Goal: Information Seeking & Learning: Learn about a topic

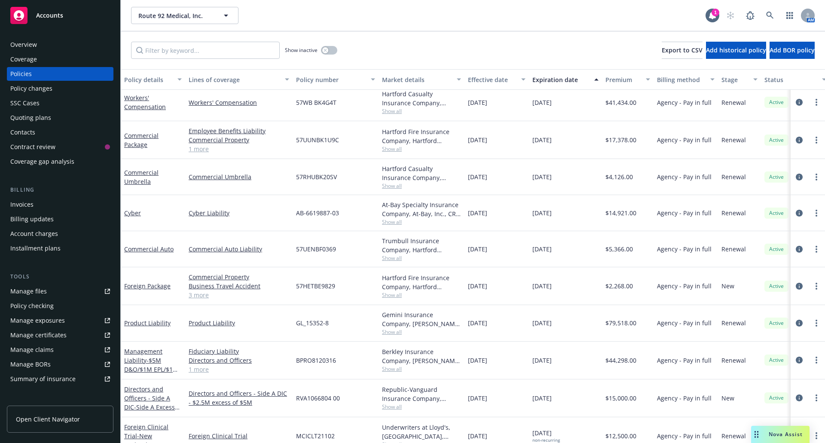
scroll to position [86, 0]
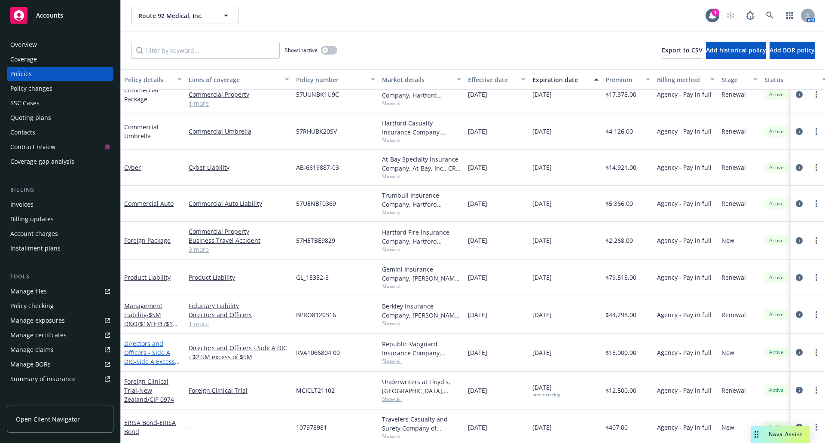
click at [144, 357] on span "- Side A Excess $2.5M xs $5M" at bounding box center [151, 365] width 55 height 17
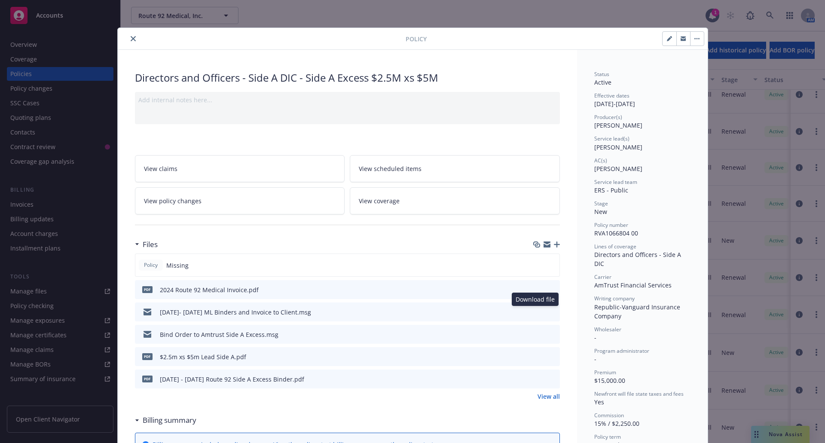
click at [535, 311] on icon "download file" at bounding box center [537, 311] width 7 height 7
click at [773, 433] on div "Policy Directors and Officers - Side A DIC - Side A Excess $2.5M xs $5M Add int…" at bounding box center [412, 221] width 825 height 443
click at [133, 37] on button "close" at bounding box center [133, 38] width 10 height 10
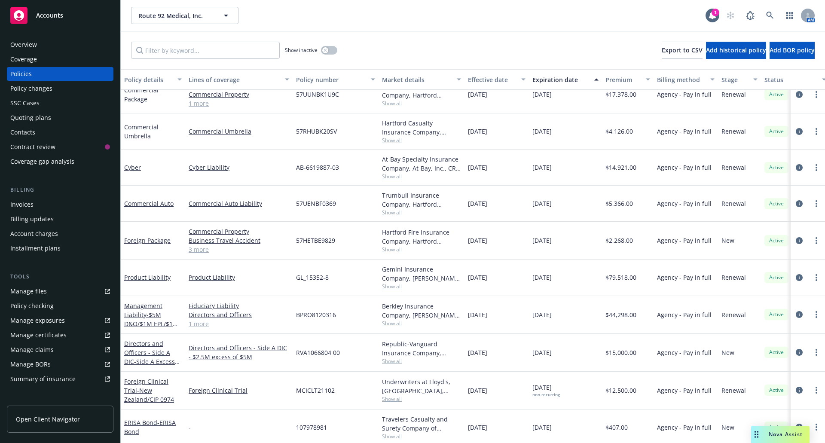
click at [769, 435] on span "Nova Assist" at bounding box center [785, 433] width 34 height 7
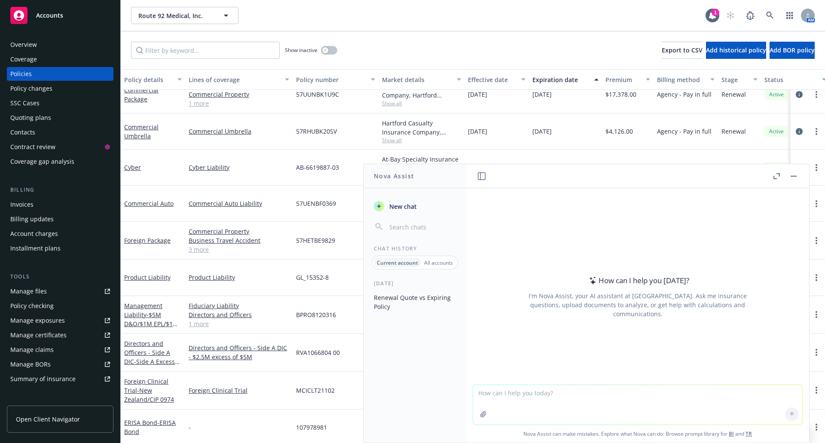
click at [541, 403] on textarea at bounding box center [637, 405] width 329 height 40
paste textarea "Republic Vanguard Insurance Company"
type textarea "Is Republic Vanguard Insurance Company surplus lines?"
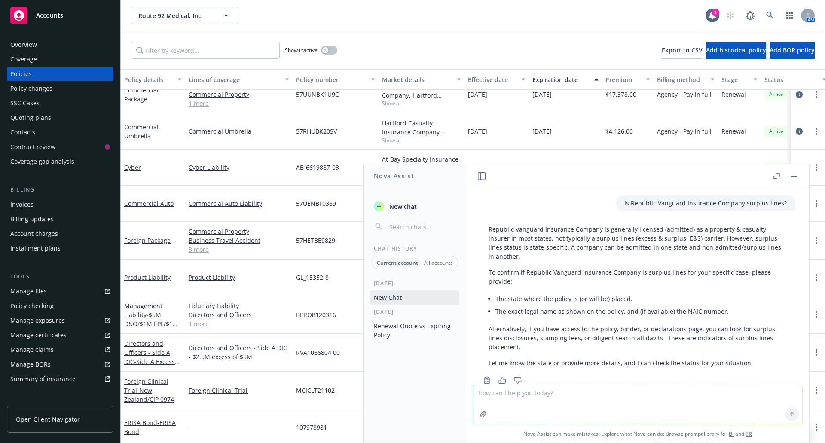
scroll to position [22, 0]
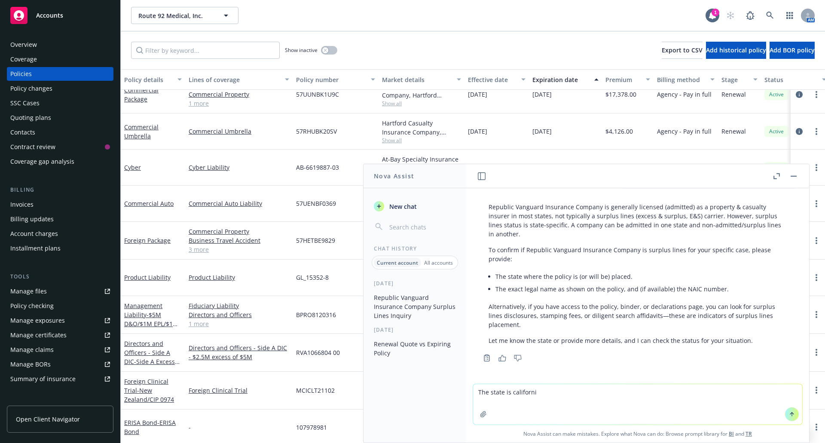
type textarea "The state is california"
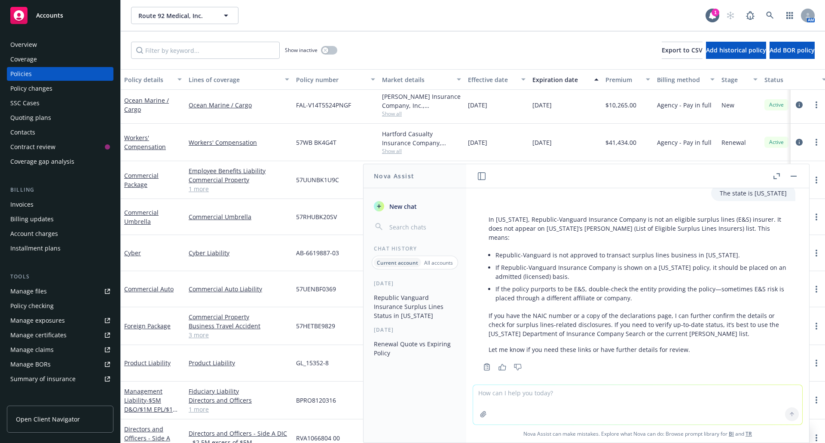
scroll to position [0, 0]
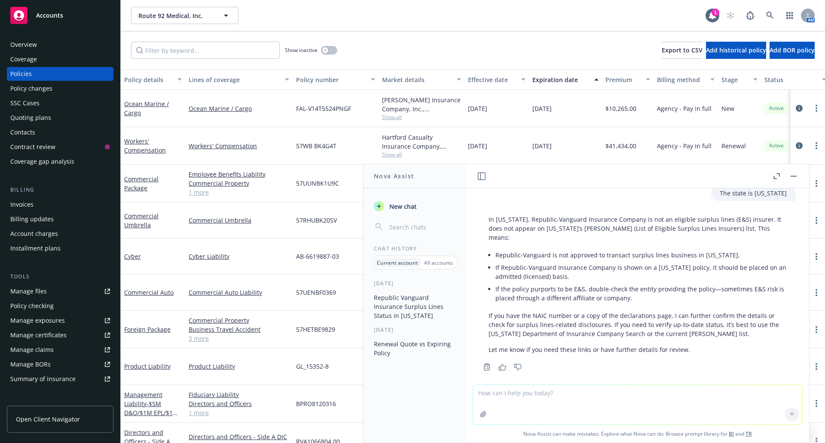
click at [182, 382] on div "Product Liability" at bounding box center [153, 366] width 64 height 36
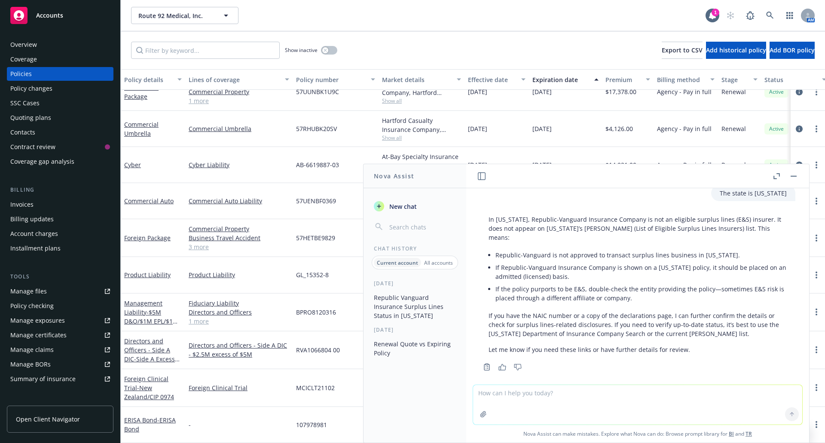
scroll to position [95, 0]
click at [147, 308] on span "- $5M D&O/$1M EPL/$1M FID" at bounding box center [151, 321] width 54 height 26
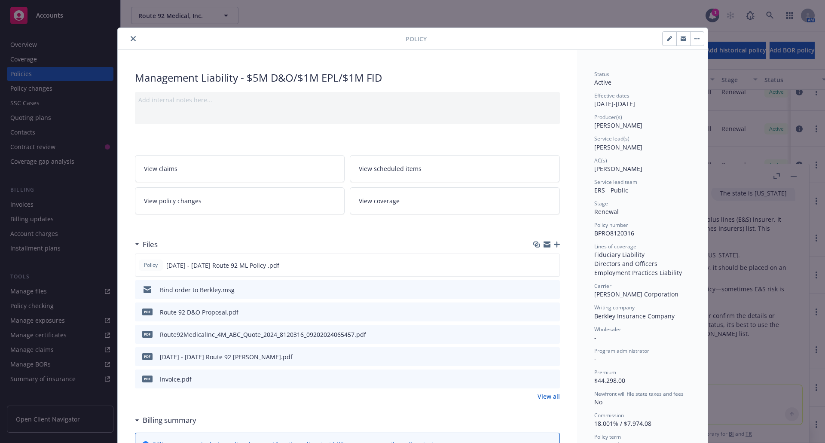
click at [131, 37] on icon "close" at bounding box center [133, 38] width 5 height 5
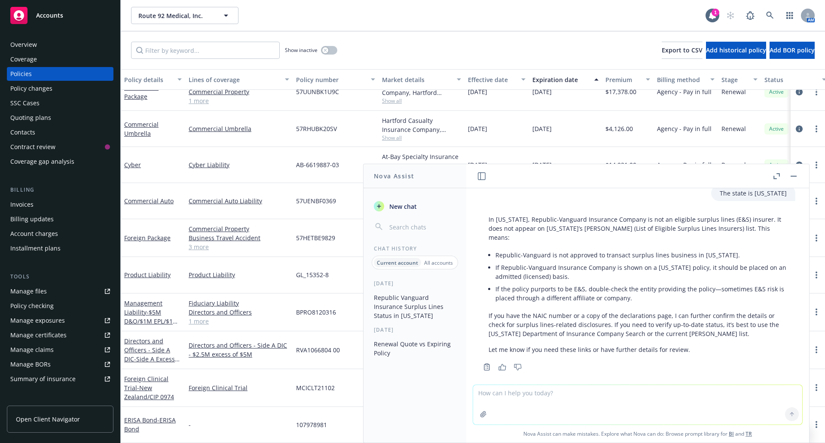
scroll to position [168, 0]
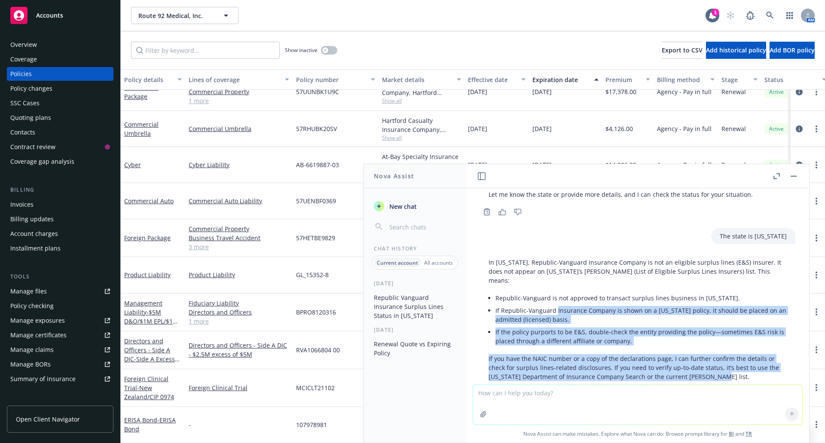
drag, startPoint x: 555, startPoint y: 303, endPoint x: 757, endPoint y: 363, distance: 210.6
click at [757, 363] on div "In California, Republic-Vanguard Insurance Company is not an eligible surplus l…" at bounding box center [637, 327] width 315 height 146
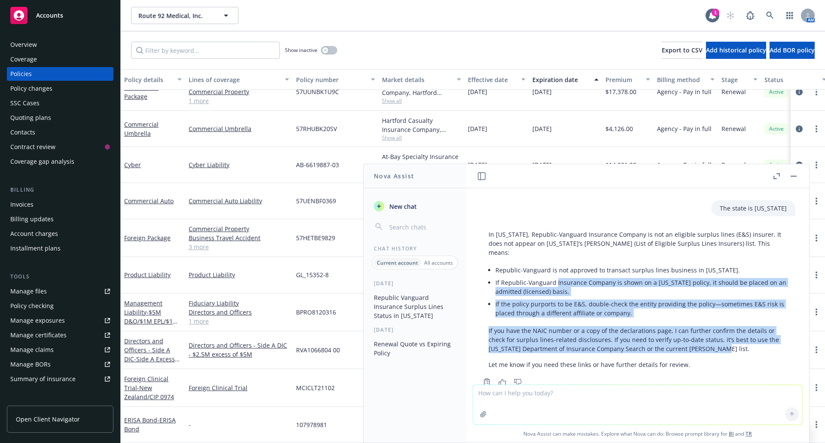
scroll to position [211, 0]
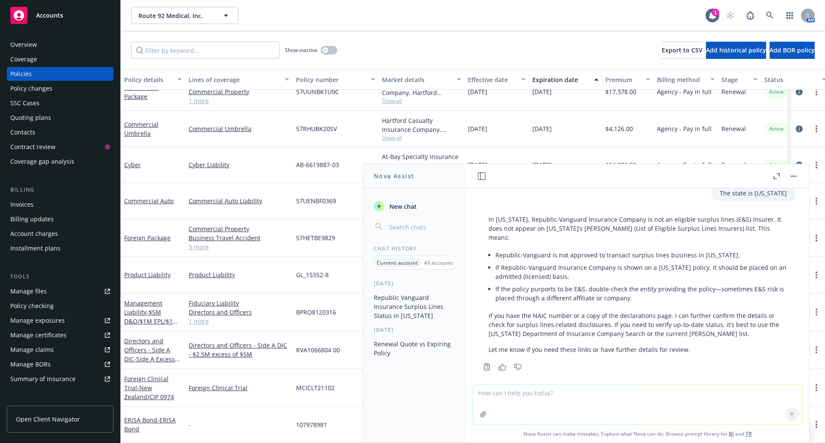
click at [281, 369] on div "Foreign Clinical Trial" at bounding box center [238, 388] width 107 height 38
click at [153, 341] on link "Directors and Officers - Side A DIC - Side A Excess $2.5M xs $5M" at bounding box center [149, 354] width 51 height 35
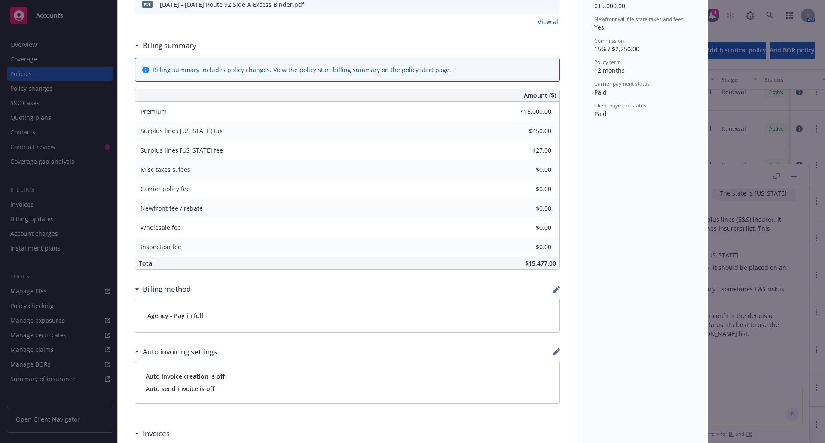
scroll to position [369, 0]
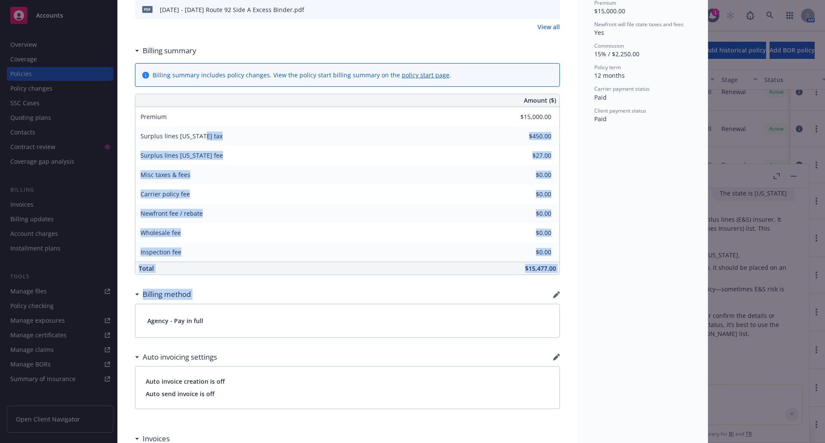
drag, startPoint x: 197, startPoint y: 137, endPoint x: 518, endPoint y: 295, distance: 358.0
click at [518, 295] on div "Directors and Officers - Side A DIC - Side A Excess $2.5M xs $5M Add internal n…" at bounding box center [347, 202] width 459 height 1045
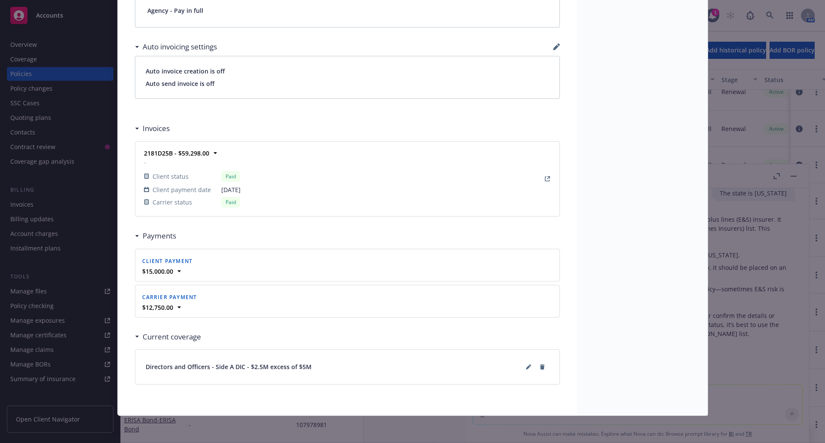
scroll to position [680, 0]
click at [177, 271] on icon at bounding box center [178, 271] width 3 height 2
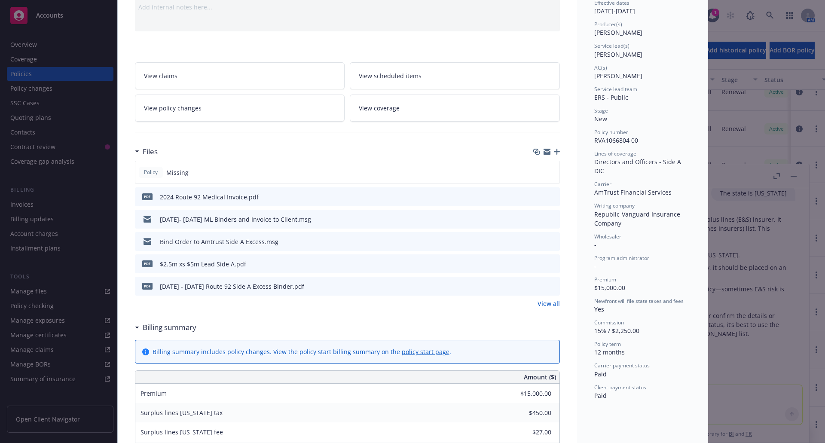
scroll to position [0, 0]
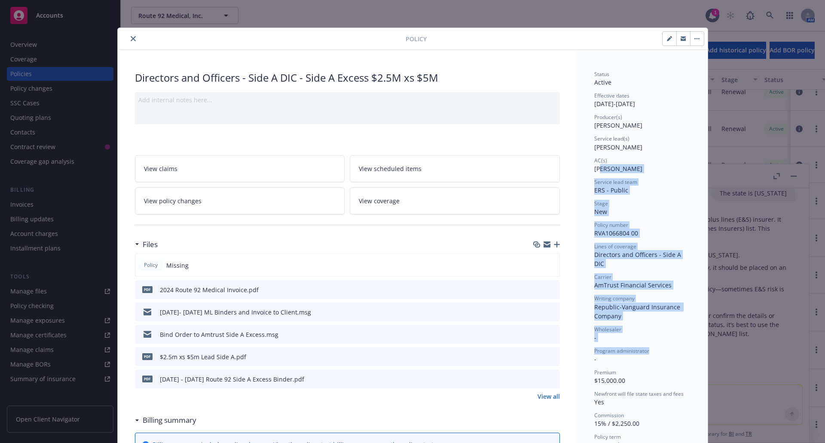
drag, startPoint x: 601, startPoint y: 167, endPoint x: 673, endPoint y: 345, distance: 192.1
click at [673, 345] on div "Status Active Effective dates 10/01/2024 - 10/01/2025 Producer(s) Eric Long Ser…" at bounding box center [642, 281] width 96 height 422
click at [132, 37] on icon "close" at bounding box center [133, 38] width 5 height 5
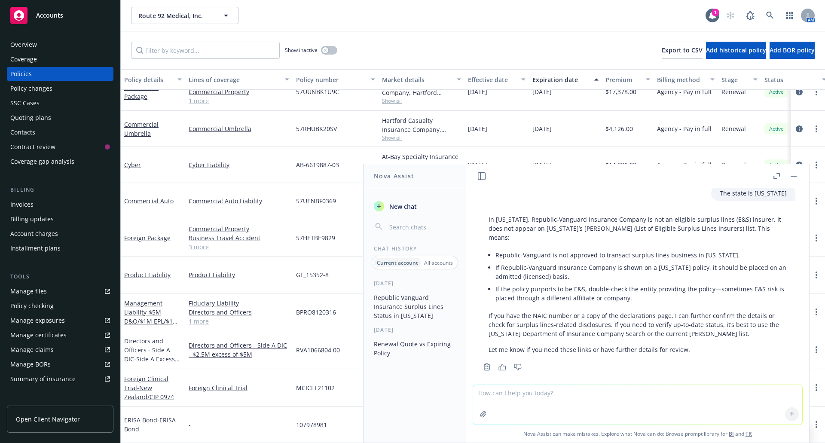
click at [48, 292] on link "Manage files" at bounding box center [60, 291] width 107 height 14
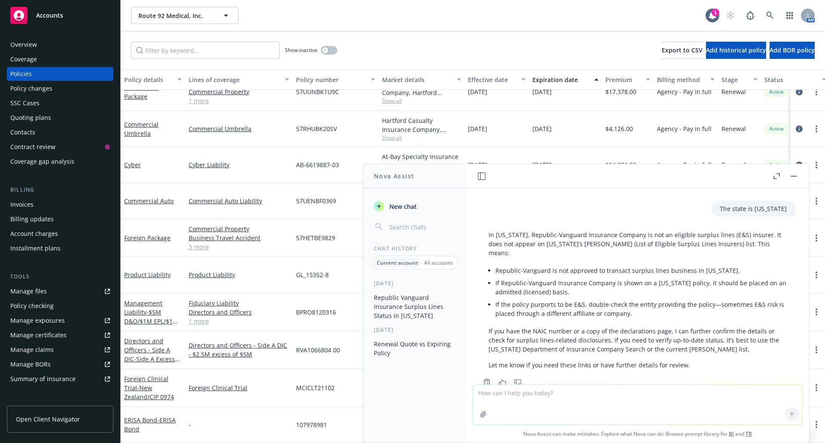
scroll to position [211, 0]
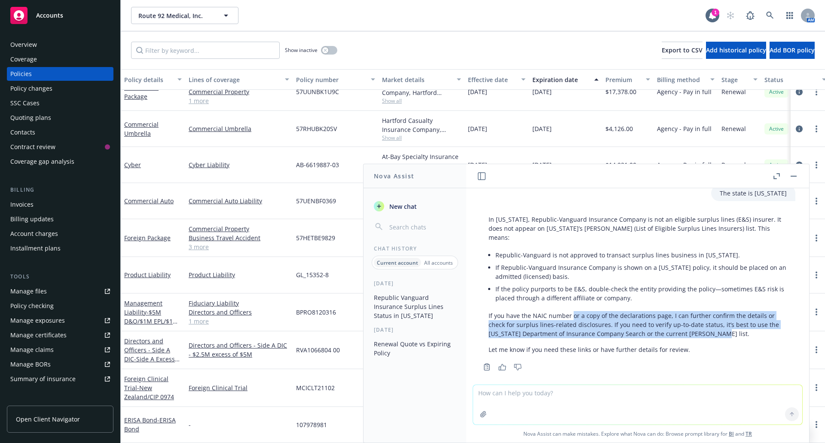
drag, startPoint x: 571, startPoint y: 307, endPoint x: 719, endPoint y: 329, distance: 150.1
click at [719, 329] on p "If you have the NAIC number or a copy of the declarations page, I can further c…" at bounding box center [637, 324] width 298 height 27
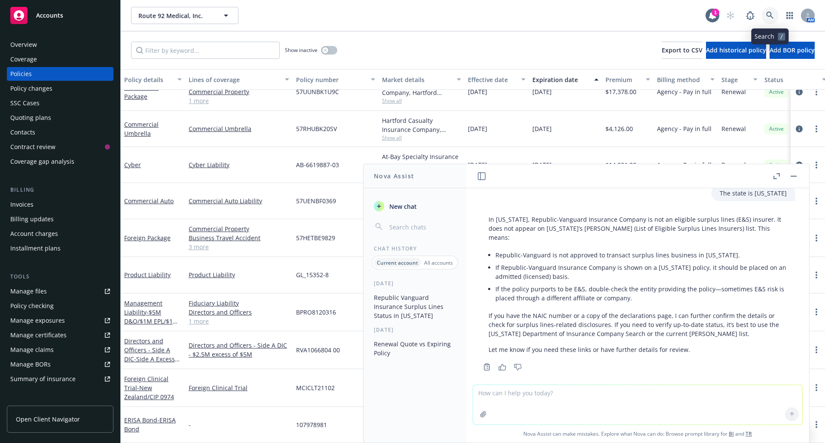
click at [770, 16] on icon at bounding box center [769, 15] width 7 height 7
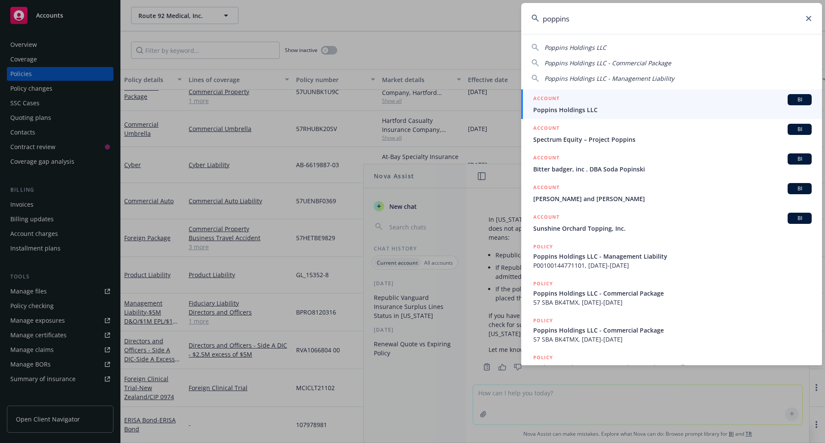
type input "poppins"
click at [575, 113] on span "Poppins Holdings LLC" at bounding box center [672, 109] width 278 height 9
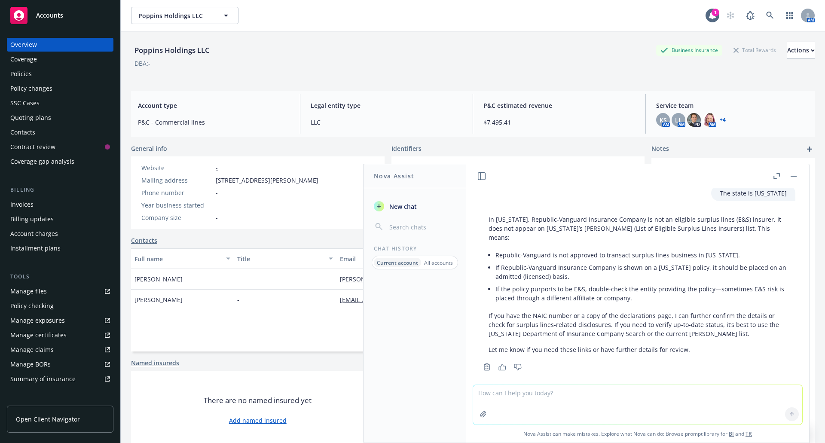
click at [25, 71] on div "Policies" at bounding box center [20, 74] width 21 height 14
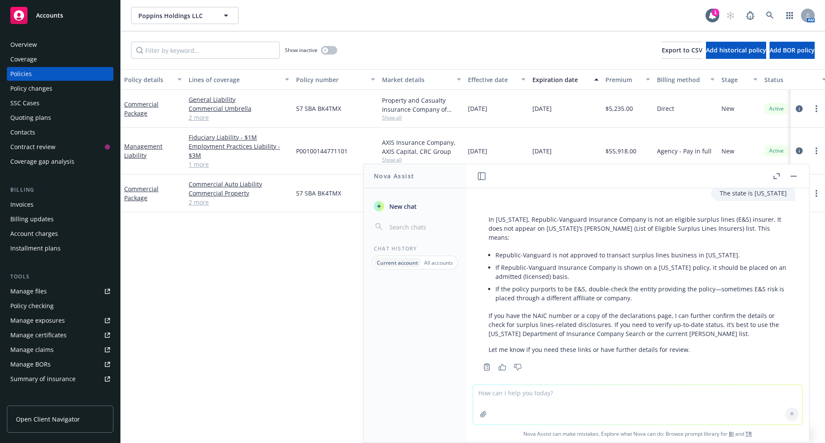
click at [389, 209] on span "New chat" at bounding box center [401, 206] width 29 height 9
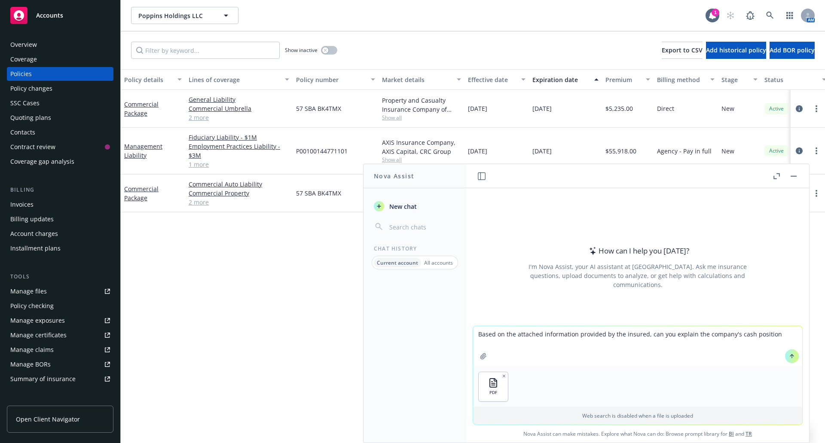
type textarea "Based on the attached information provided by the insured, can you explain the …"
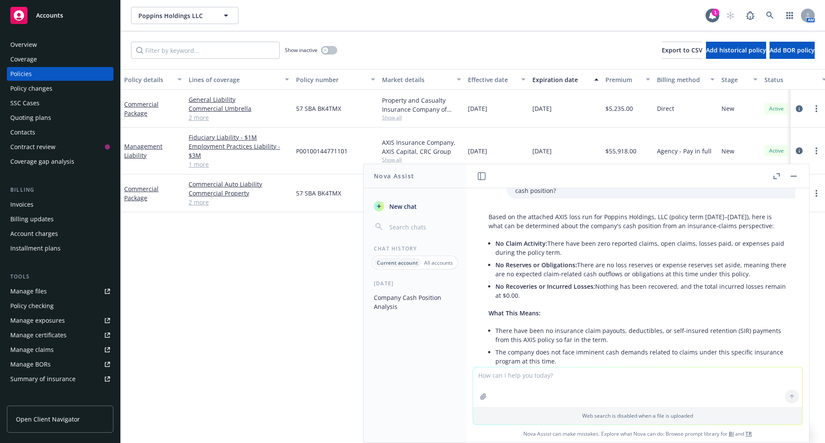
scroll to position [46, 0]
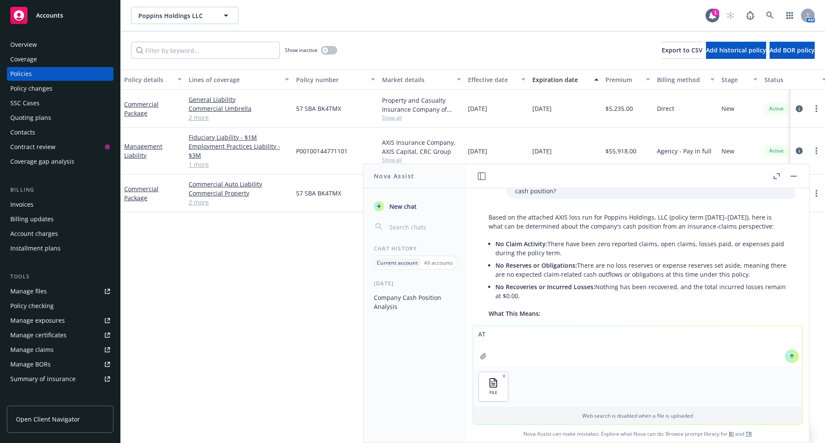
type textarea "A"
click at [596, 335] on textarea "Here is the 2024 statement of cashflows," at bounding box center [637, 346] width 329 height 40
type textarea "Here is the 2024 statement of cashflows"
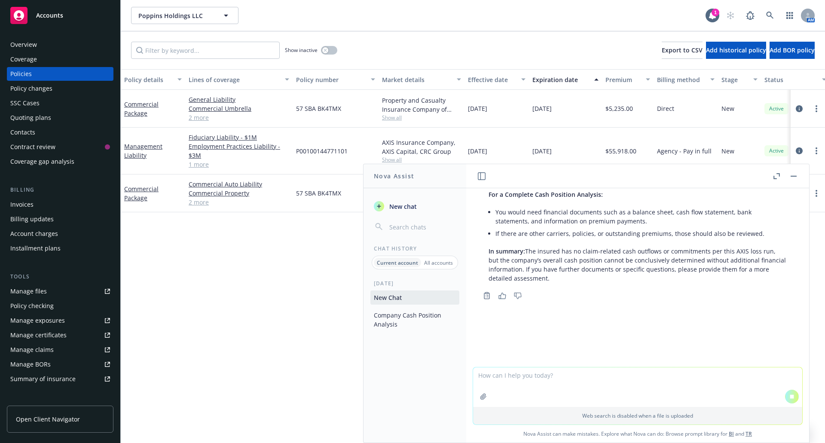
scroll to position [320, 0]
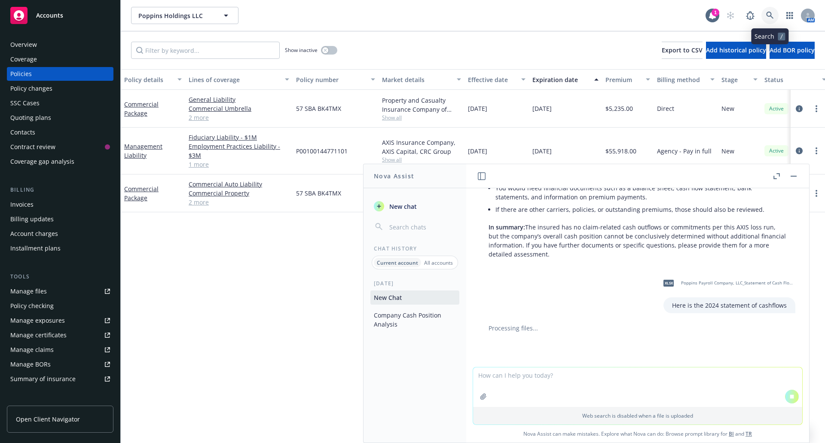
click at [775, 15] on link at bounding box center [769, 15] width 17 height 17
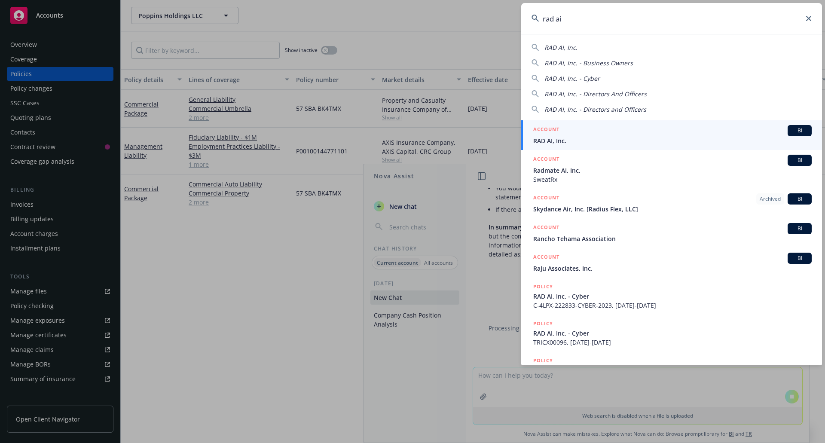
type input "rad ai"
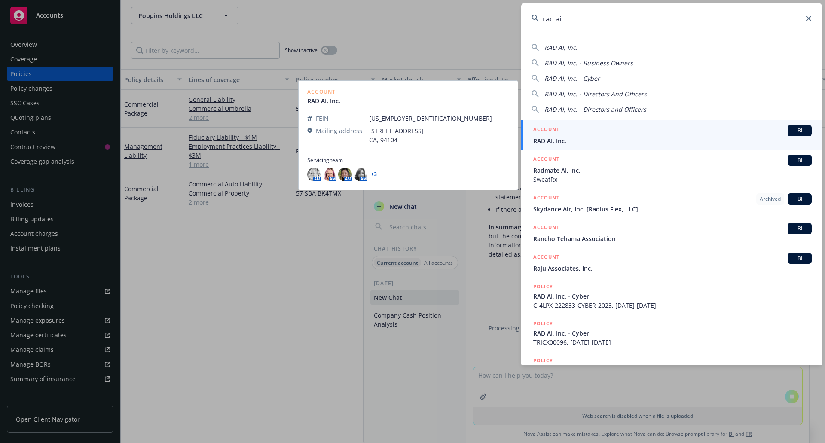
click at [557, 137] on span "RAD AI, Inc." at bounding box center [672, 140] width 278 height 9
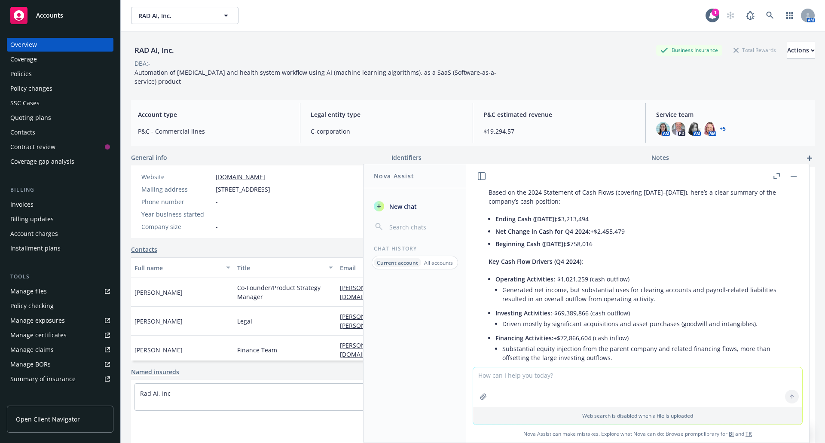
scroll to position [518, 0]
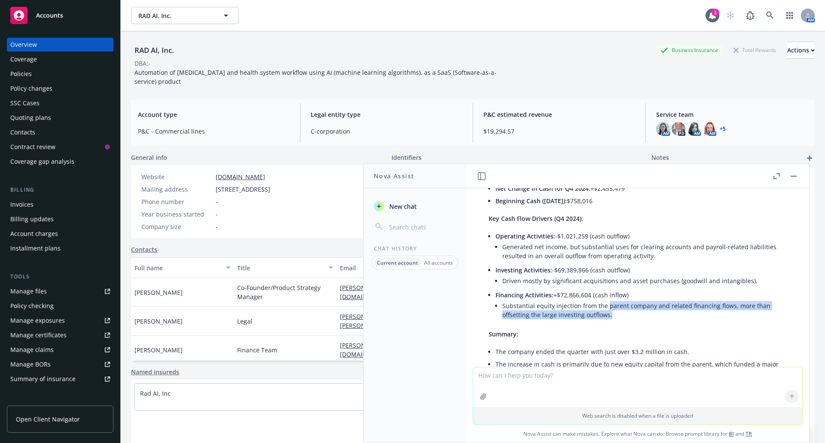
drag, startPoint x: 605, startPoint y: 318, endPoint x: 611, endPoint y: 326, distance: 9.5
click at [611, 321] on li "Substantial equity injection from the parent company and related financing flow…" at bounding box center [644, 309] width 284 height 21
click at [612, 321] on li "Substantial equity injection from the parent company and related financing flow…" at bounding box center [644, 309] width 284 height 21
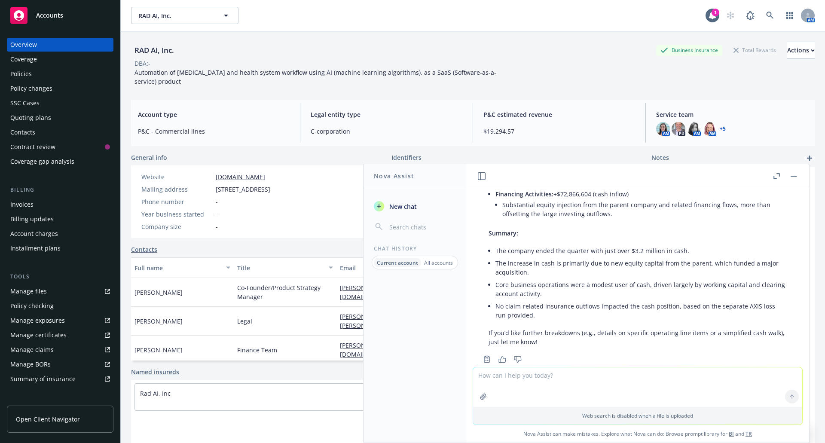
scroll to position [647, 0]
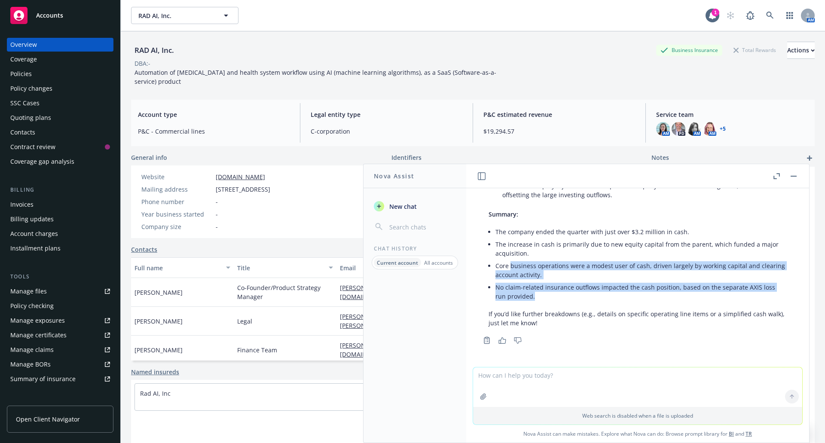
drag, startPoint x: 516, startPoint y: 263, endPoint x: 782, endPoint y: 305, distance: 269.1
click at [782, 305] on div "Based on the 2024 Statement of Cash Flows (covering October 1–December 31, 2024…" at bounding box center [637, 183] width 329 height 325
click at [782, 304] on div "Based on the 2024 Statement of Cash Flows (covering October 1–December 31, 2024…" at bounding box center [637, 183] width 329 height 325
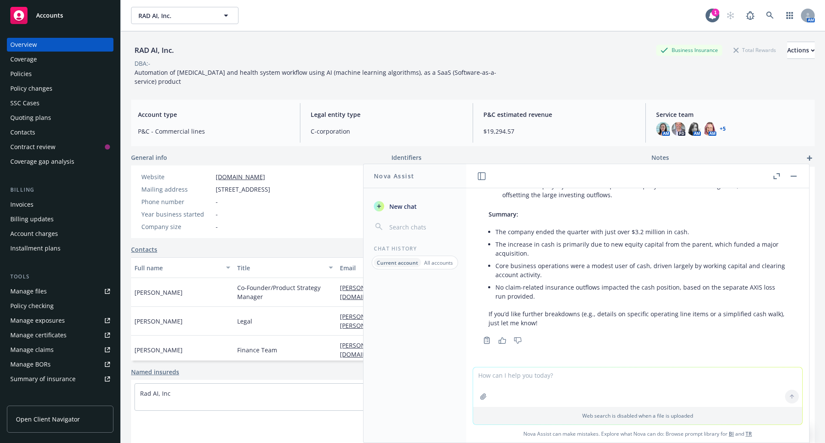
click at [738, 253] on li "The increase in cash is primarily due to new equity capital from the parent, wh…" at bounding box center [640, 248] width 291 height 21
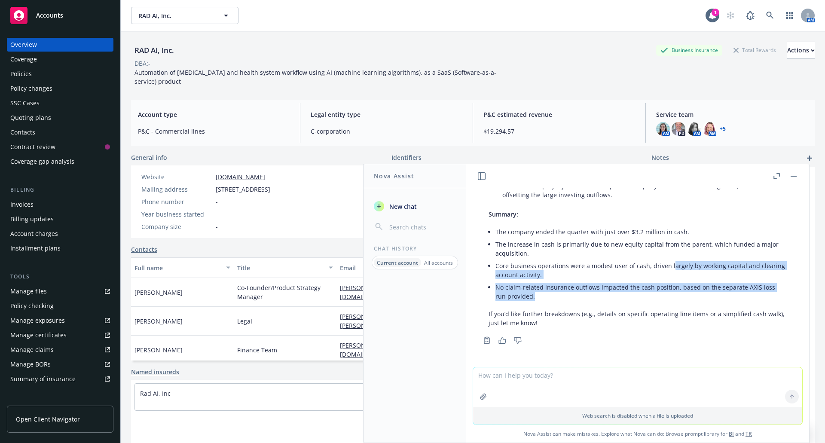
drag, startPoint x: 681, startPoint y: 264, endPoint x: 730, endPoint y: 296, distance: 59.6
click at [730, 296] on ul "The company ended the quarter with just over $3.2 million in cash. The increase…" at bounding box center [640, 263] width 291 height 77
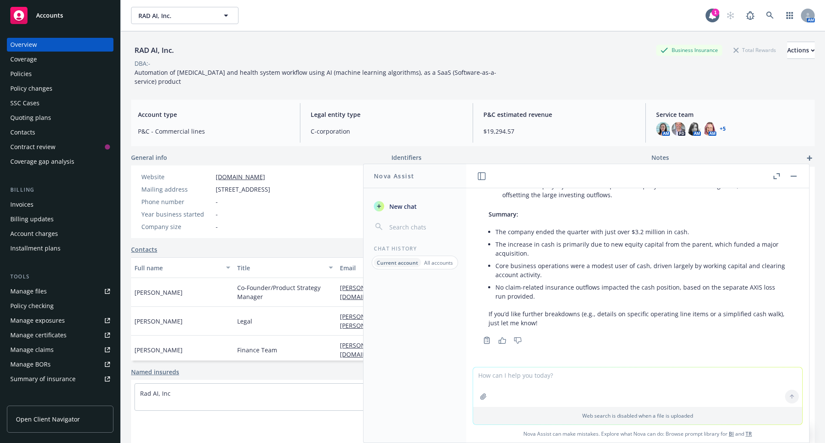
click at [675, 250] on li "The increase in cash is primarily due to new equity capital from the parent, wh…" at bounding box center [640, 248] width 291 height 21
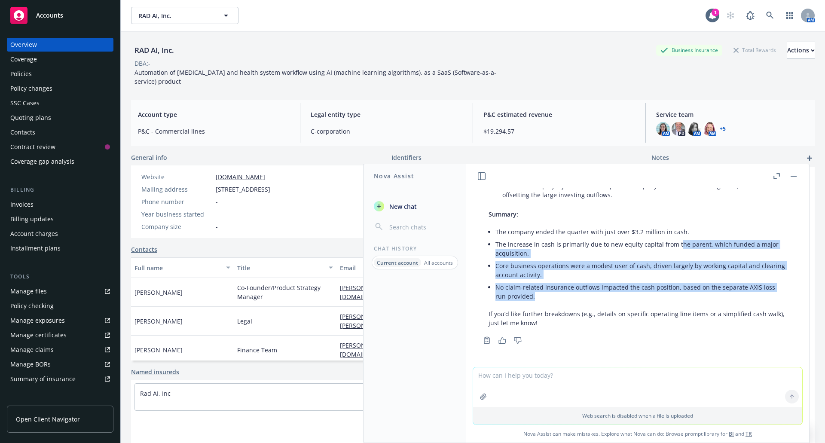
drag, startPoint x: 675, startPoint y: 238, endPoint x: 759, endPoint y: 298, distance: 103.3
click at [759, 298] on ul "The company ended the quarter with just over $3.2 million in cash. The increase…" at bounding box center [640, 263] width 291 height 77
click at [759, 298] on li "No claim-related insurance outflows impacted the cash position, based on the se…" at bounding box center [640, 291] width 291 height 21
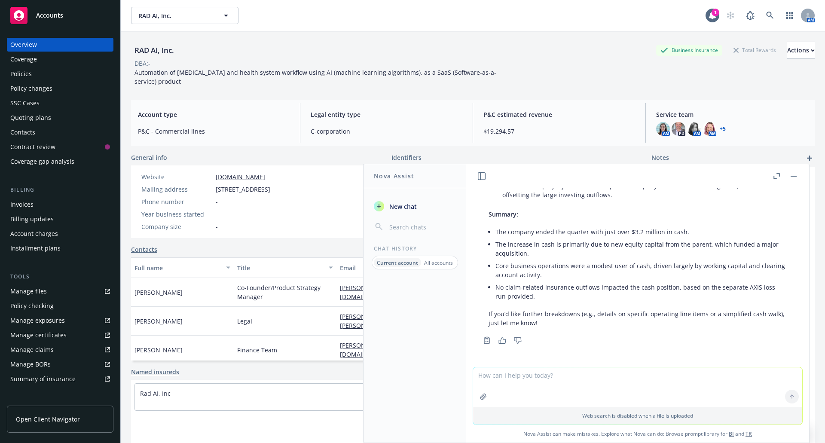
click at [27, 73] on div "Policies" at bounding box center [20, 74] width 21 height 14
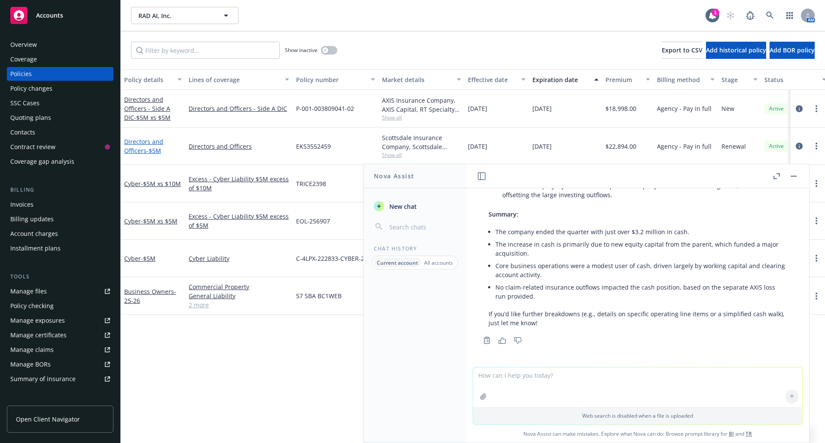
click at [145, 151] on link "Directors and Officers - $5M" at bounding box center [143, 145] width 39 height 17
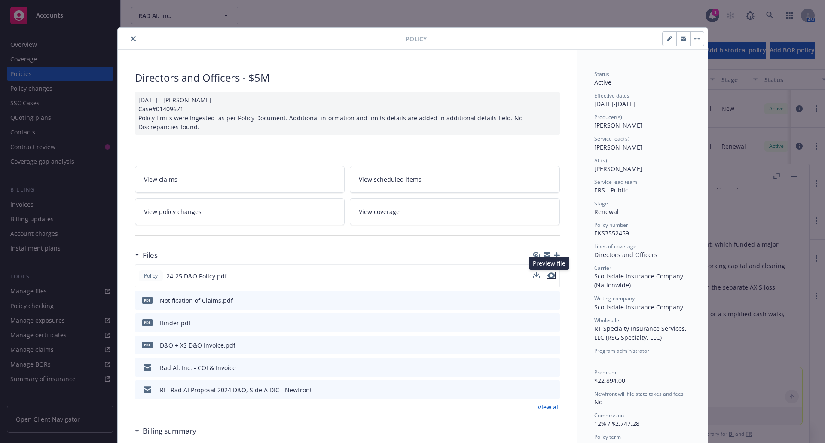
click at [547, 276] on icon "preview file" at bounding box center [551, 275] width 8 height 6
click at [128, 35] on button "close" at bounding box center [133, 38] width 10 height 10
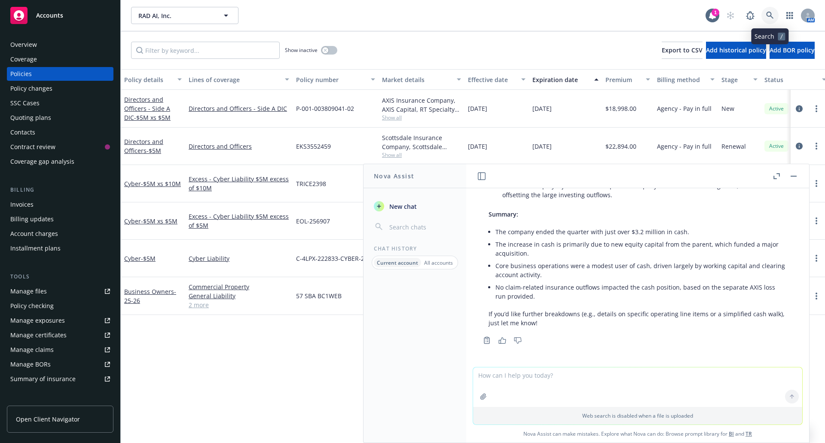
click at [768, 14] on icon at bounding box center [770, 16] width 8 height 8
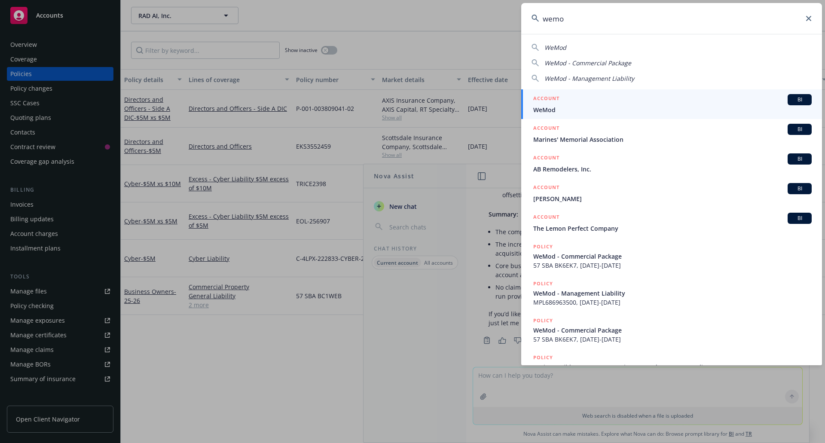
type input "wemo"
click at [738, 108] on span "WeMod" at bounding box center [672, 109] width 278 height 9
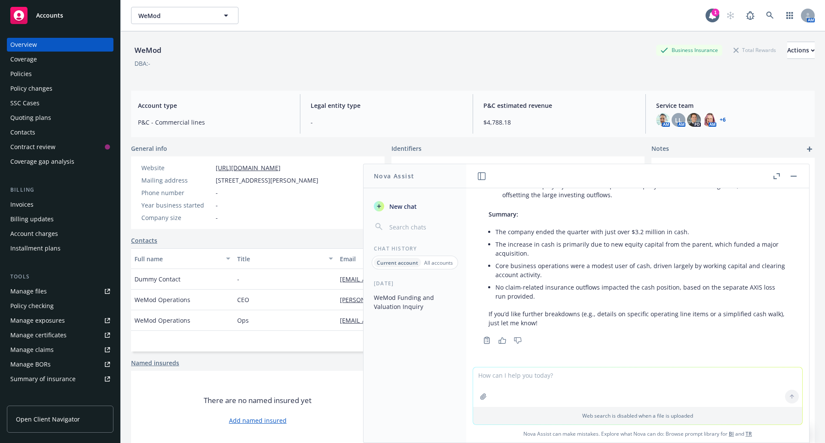
click at [377, 58] on div "WeMod Business Insurance Total Rewards Actions" at bounding box center [472, 50] width 683 height 17
click at [795, 181] on button "button" at bounding box center [793, 176] width 10 height 10
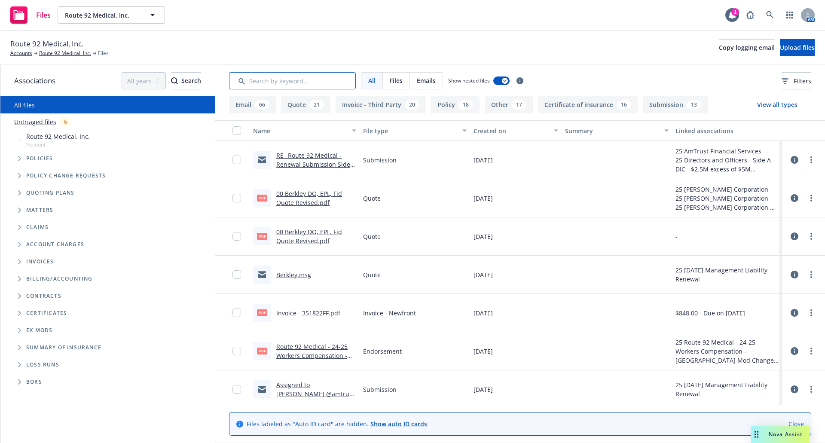
click at [274, 85] on input "Search by keyword..." at bounding box center [292, 80] width 127 height 17
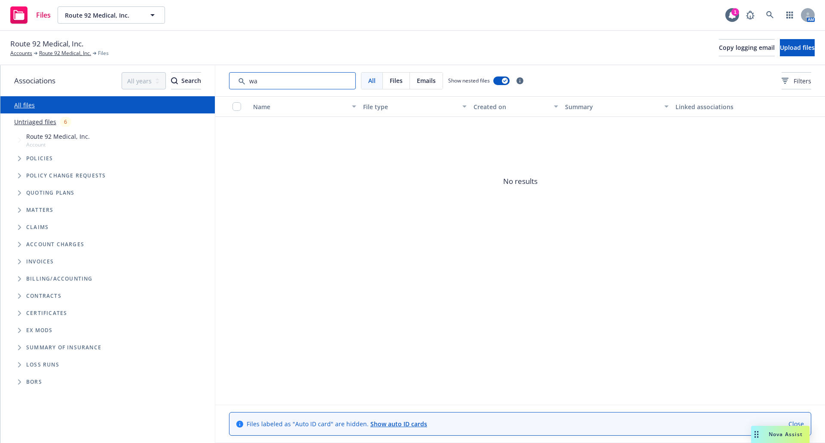
type input "w"
type input "s"
type input "h"
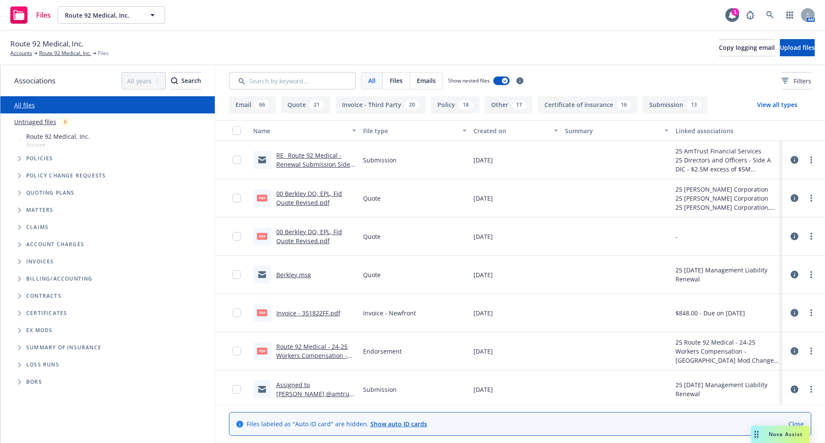
click at [18, 193] on icon "Tree Example" at bounding box center [19, 192] width 3 height 5
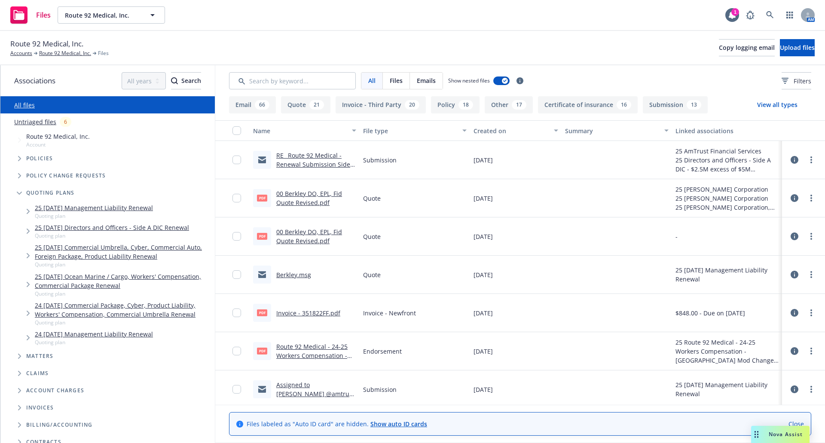
click at [28, 211] on icon "Tree Example" at bounding box center [28, 211] width 3 height 5
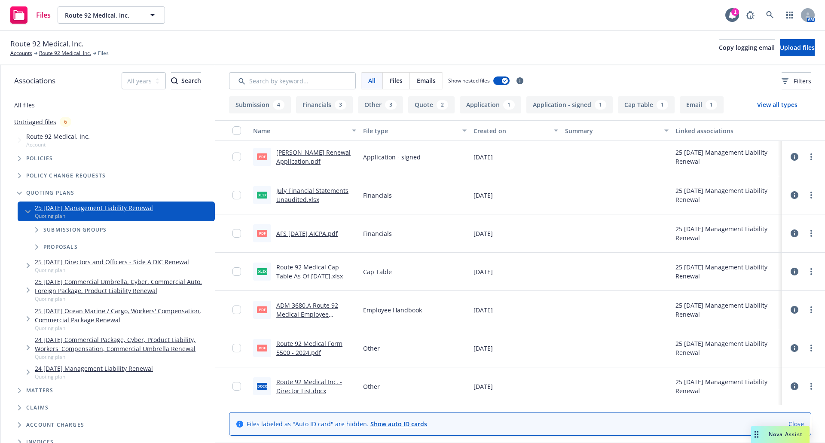
scroll to position [382, 0]
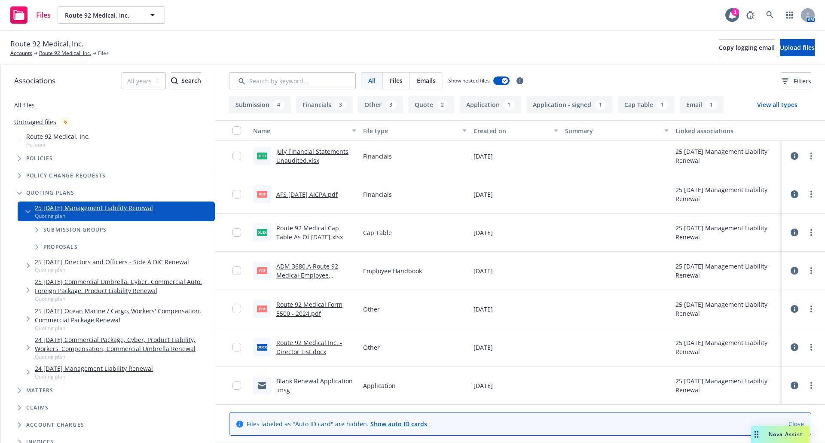
click at [27, 369] on icon "Tree Example" at bounding box center [28, 371] width 3 height 5
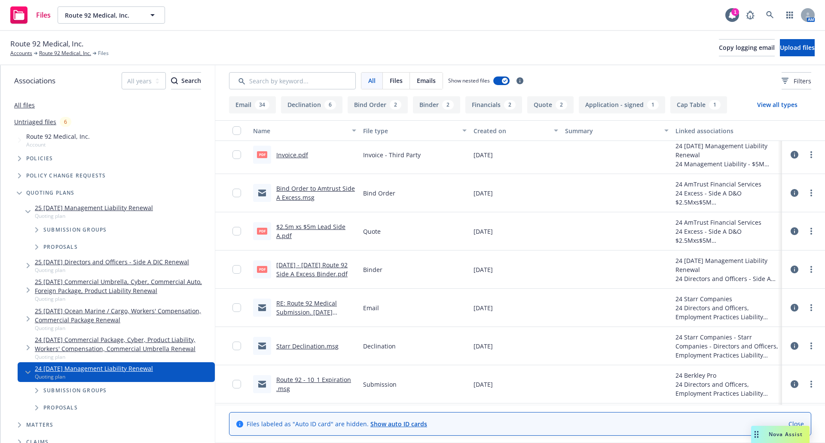
scroll to position [172, 0]
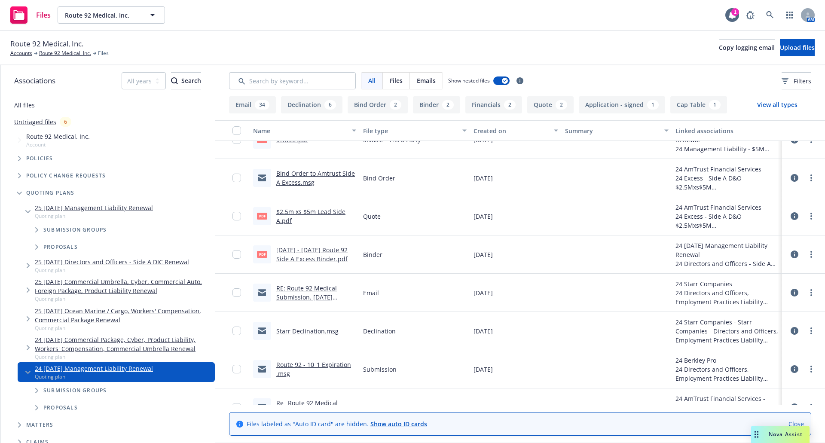
click at [305, 294] on link "RE: Route 92 Medical Submission. [DATE] Expiration" at bounding box center [306, 297] width 61 height 26
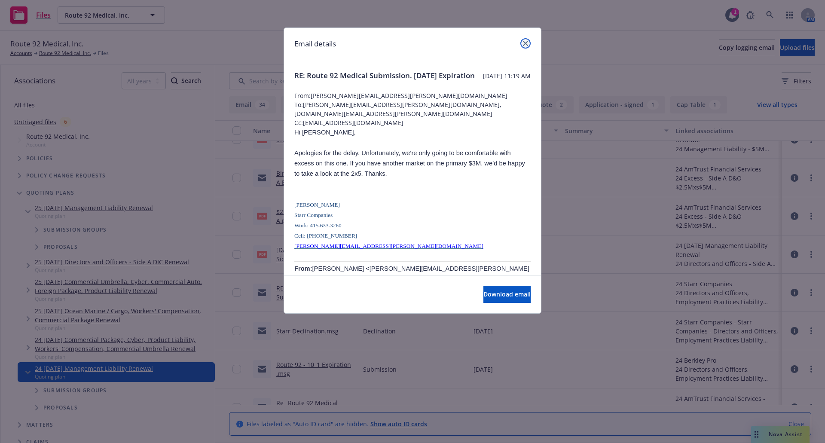
click at [524, 46] on icon "close" at bounding box center [525, 43] width 5 height 5
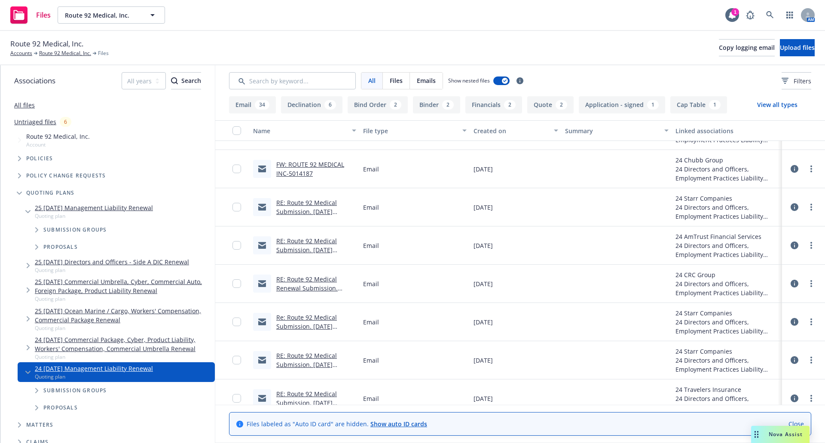
scroll to position [644, 0]
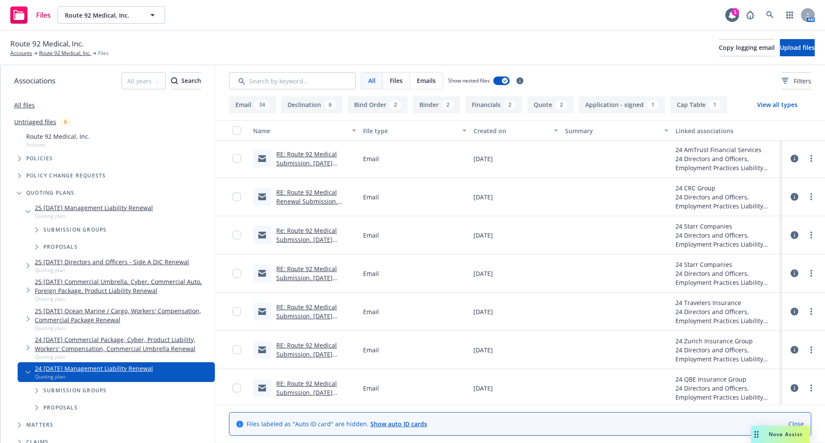
click at [304, 356] on link "RE: Route 92 Medical Submission. [DATE] Expiration" at bounding box center [306, 354] width 61 height 26
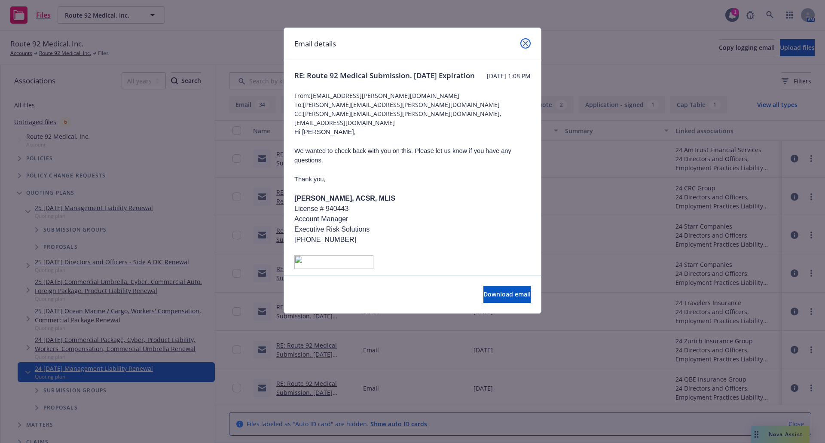
click at [521, 43] on link "close" at bounding box center [525, 43] width 10 height 10
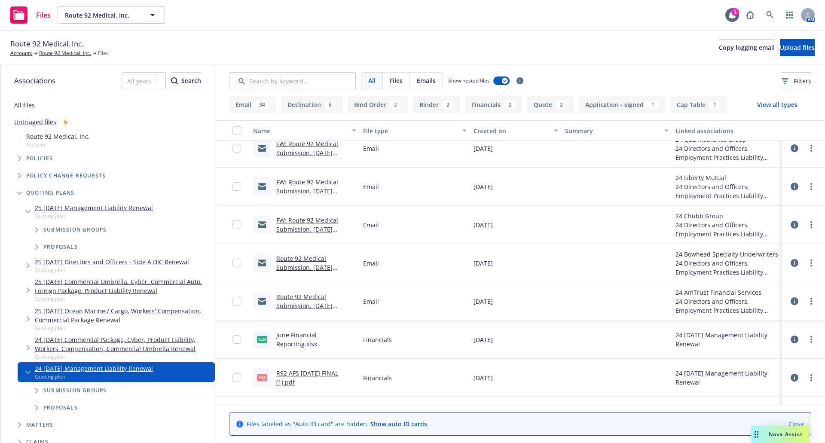
scroll to position [1718, 0]
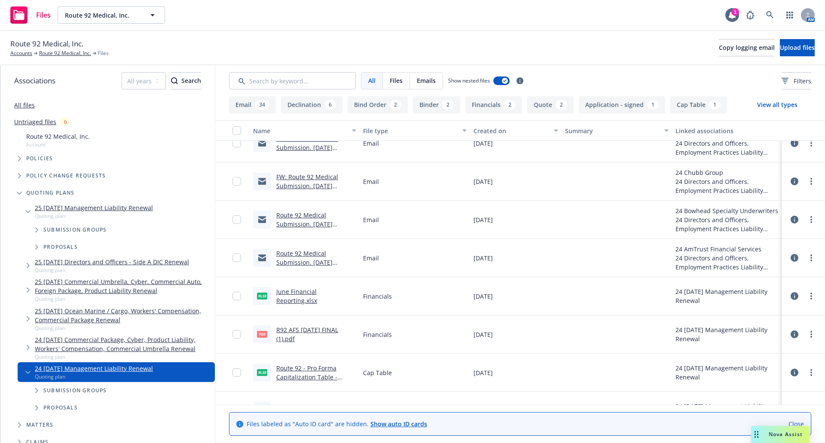
click at [300, 263] on link "Route 92 Medical Submission. [DATE] Expiration" at bounding box center [304, 262] width 56 height 26
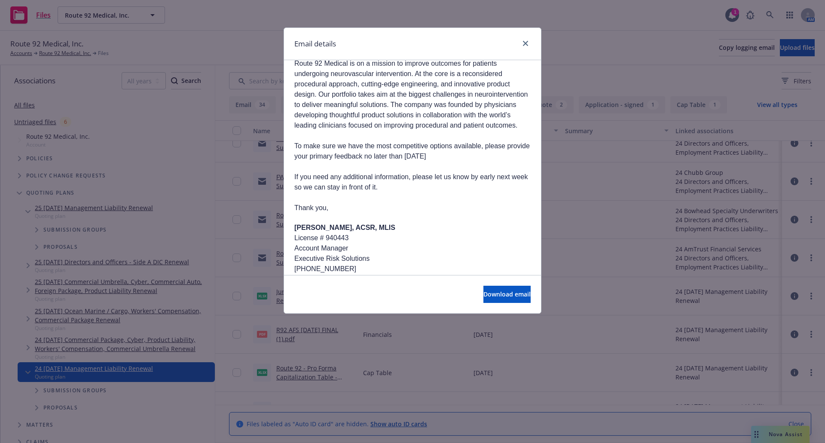
scroll to position [0, 0]
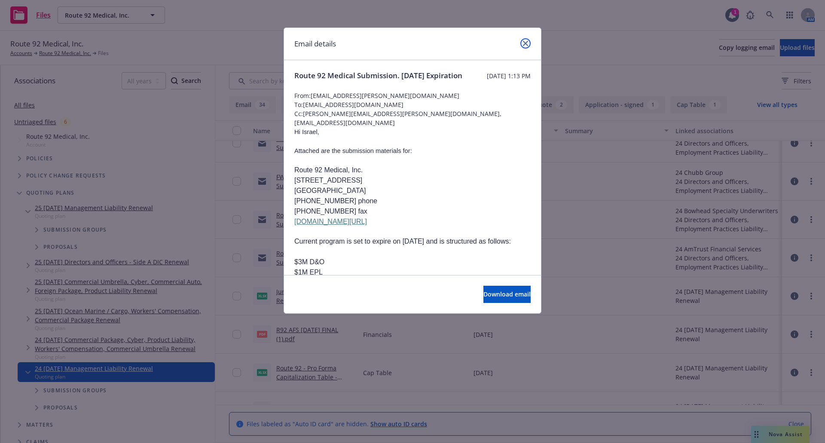
click at [525, 41] on icon "close" at bounding box center [525, 43] width 5 height 5
